Goal: Information Seeking & Learning: Compare options

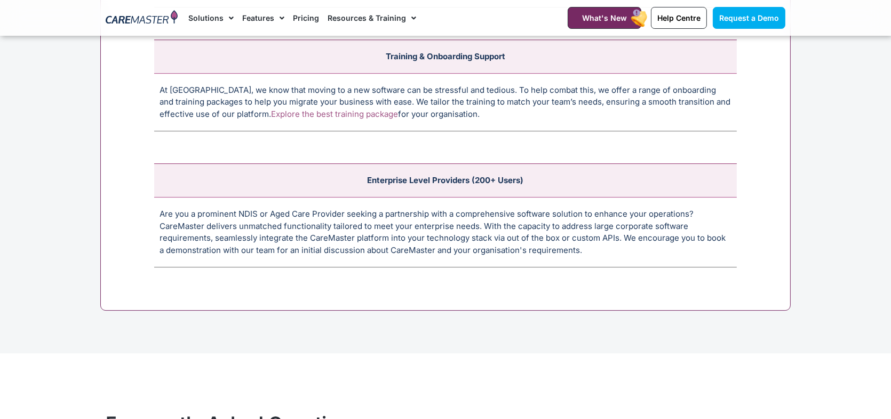
scroll to position [4320, 0]
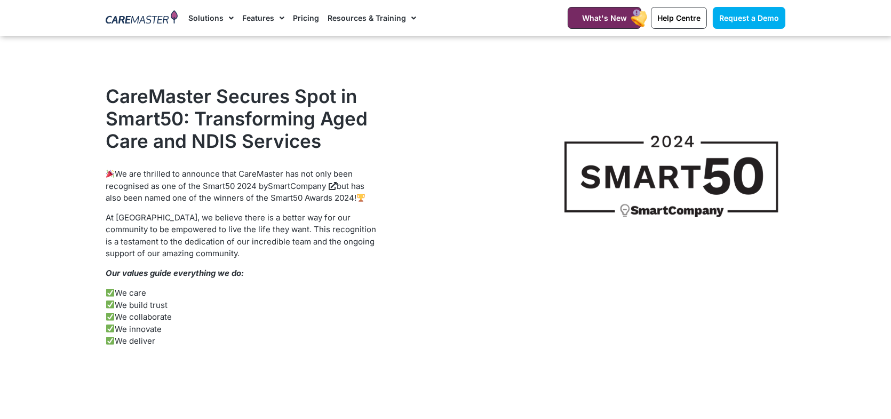
scroll to position [1120, 0]
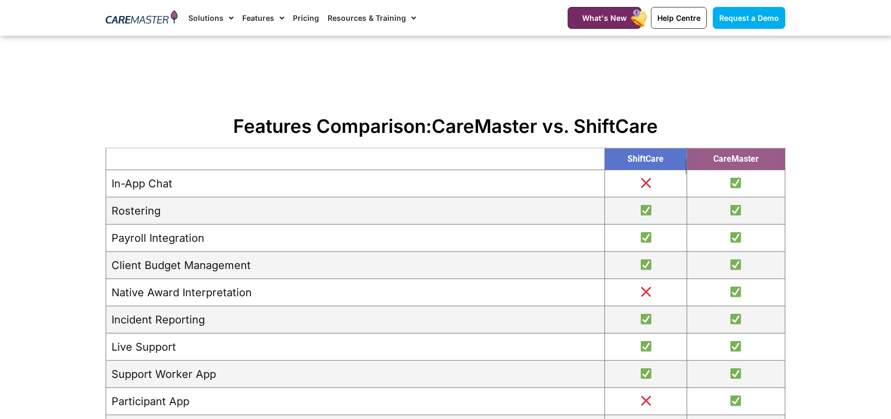
click at [841, 239] on section "Features Comparison: CareMaster vs. ShiftCare ShiftCare CareMaster In-App Chat …" at bounding box center [445, 404] width 891 height 590
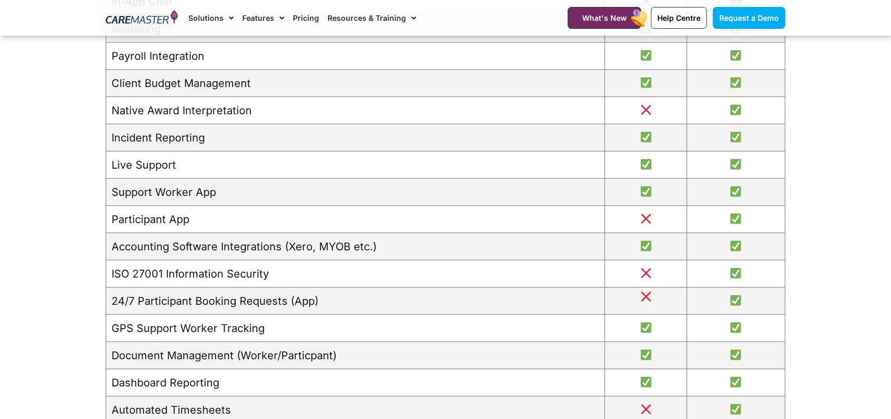
scroll to position [1333, 0]
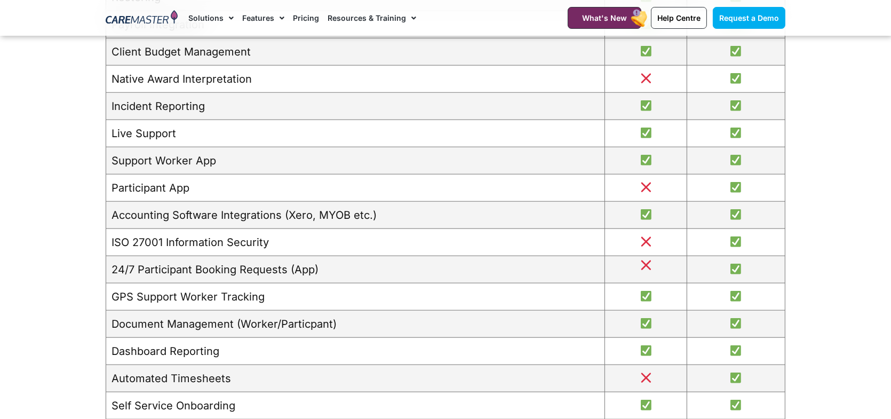
click at [838, 296] on section "Features Comparison: CareMaster vs. ShiftCare ShiftCare CareMaster In-App Chat …" at bounding box center [445, 191] width 891 height 590
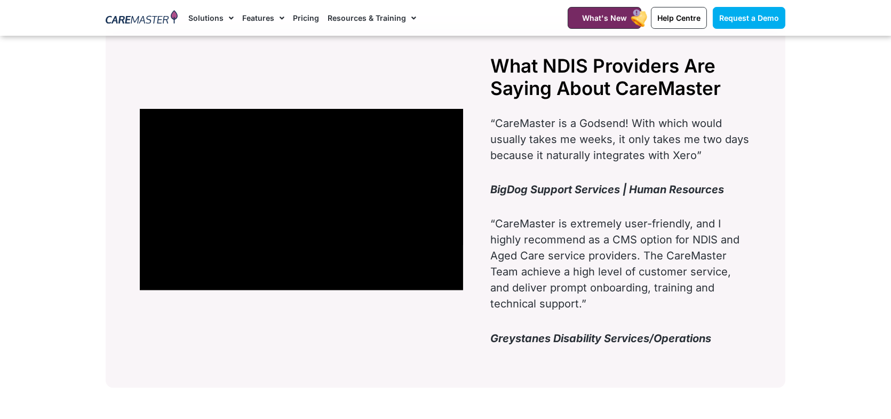
scroll to position [1867, 0]
